Goal: Communication & Community: Ask a question

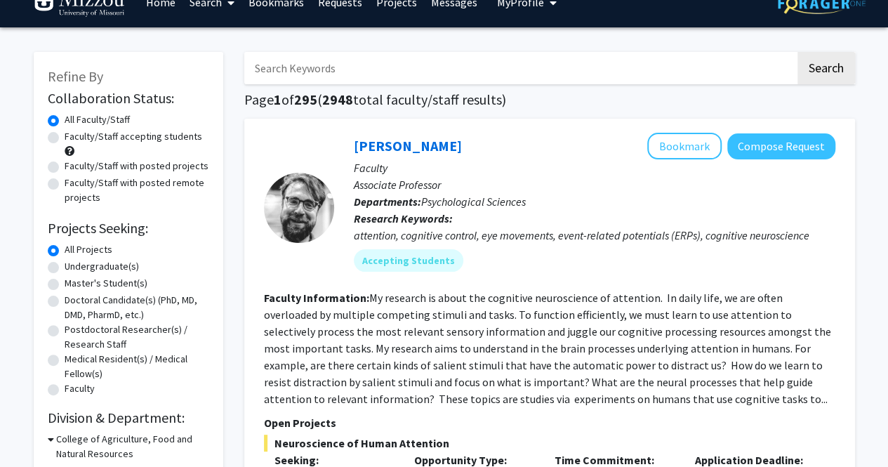
scroll to position [24, 0]
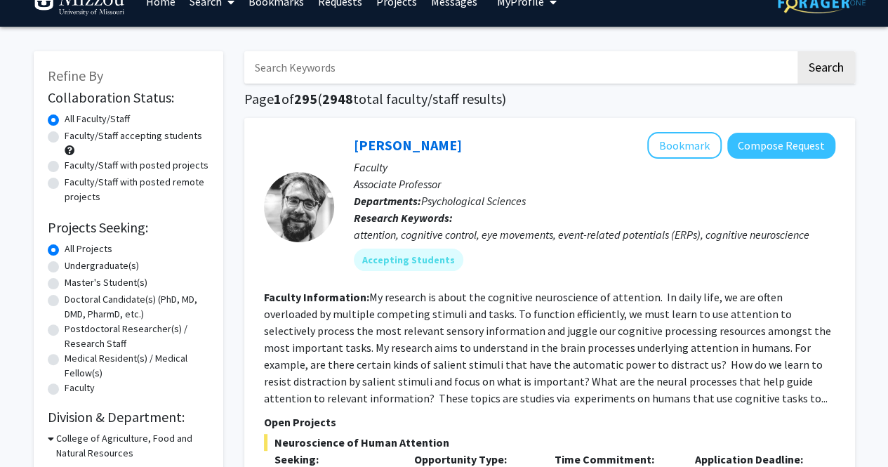
click at [359, 60] on input "Search Keywords" at bounding box center [519, 67] width 551 height 32
type input "[PERSON_NAME]"
click at [813, 57] on button "Search" at bounding box center [826, 67] width 58 height 32
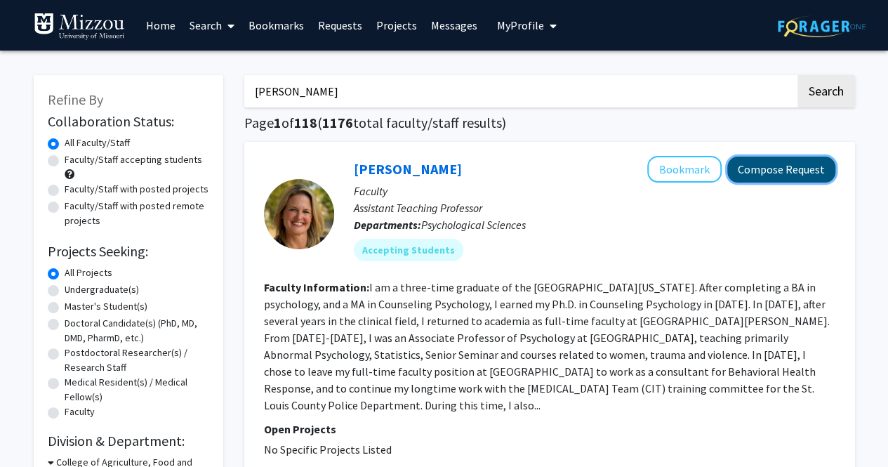
click at [767, 181] on button "Compose Request" at bounding box center [781, 170] width 108 height 26
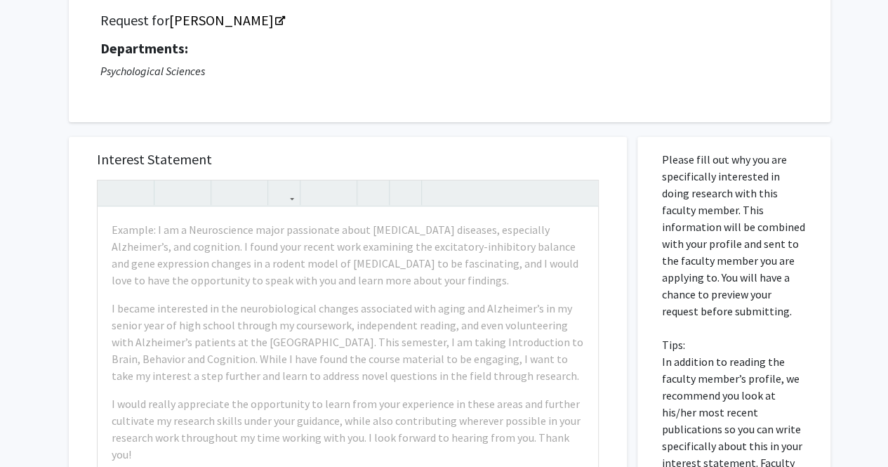
scroll to position [110, 0]
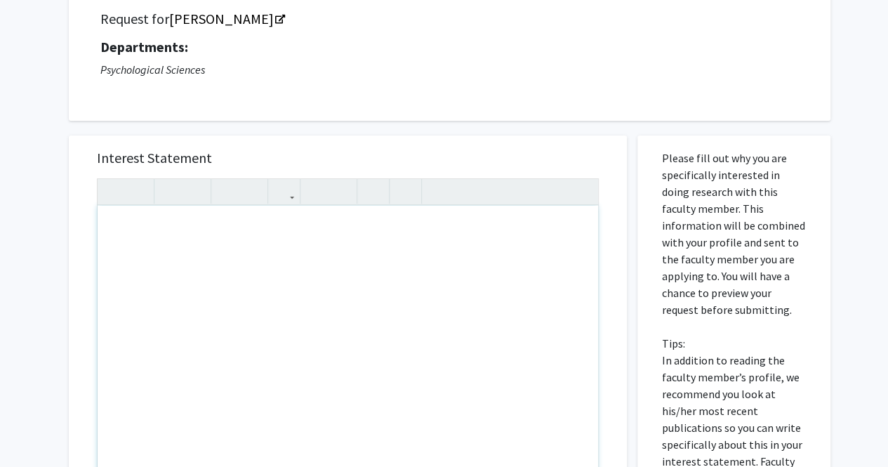
click at [256, 249] on div "Note to users with screen readers: Please press Alt+0 or Option+0 to deactivate…" at bounding box center [348, 367] width 501 height 322
type textarea "Hi! I can't wait to work with you throughout this semester in Research Methods …"
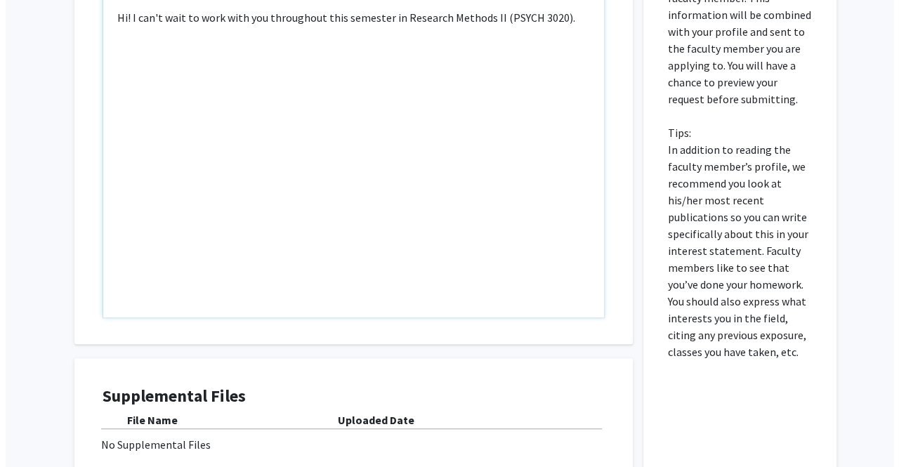
scroll to position [454, 0]
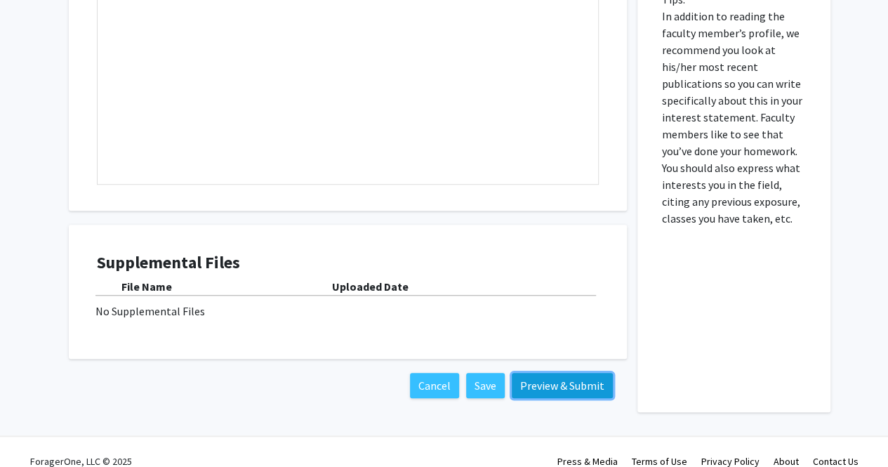
click at [541, 384] on button "Preview & Submit" at bounding box center [562, 385] width 101 height 25
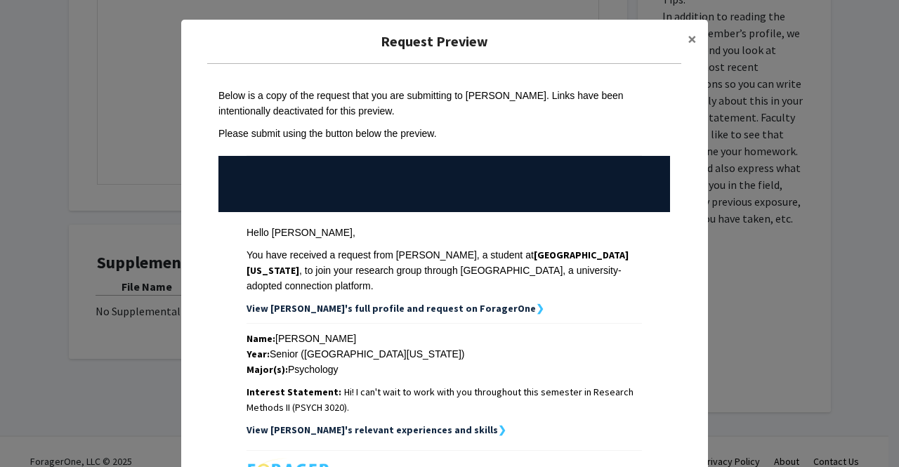
scroll to position [180, 0]
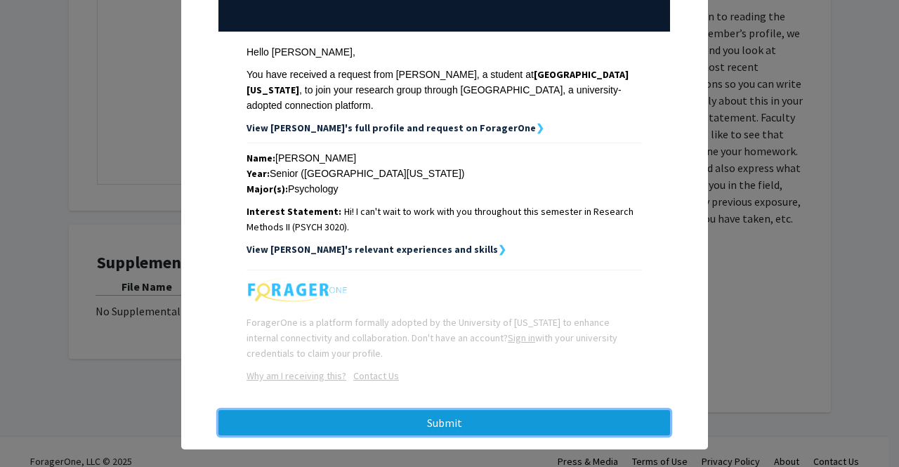
click at [484, 411] on button "Submit" at bounding box center [443, 422] width 451 height 25
